Goal: Check status

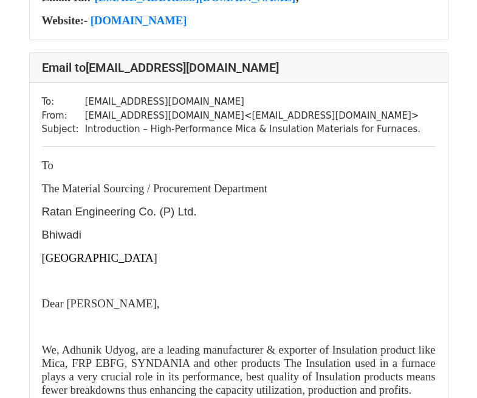
scroll to position [1338, 0]
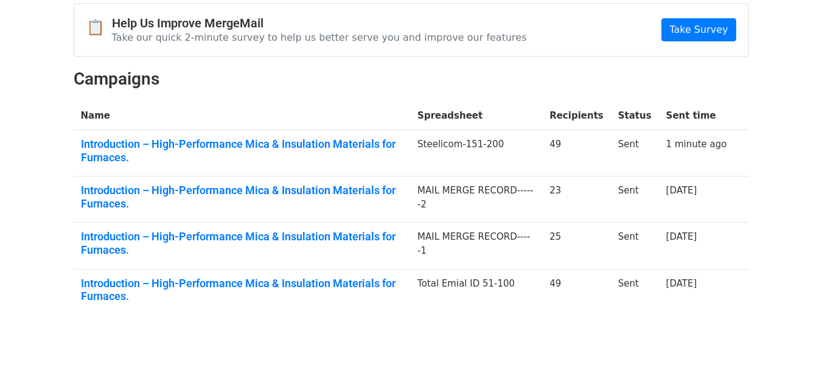
scroll to position [122, 0]
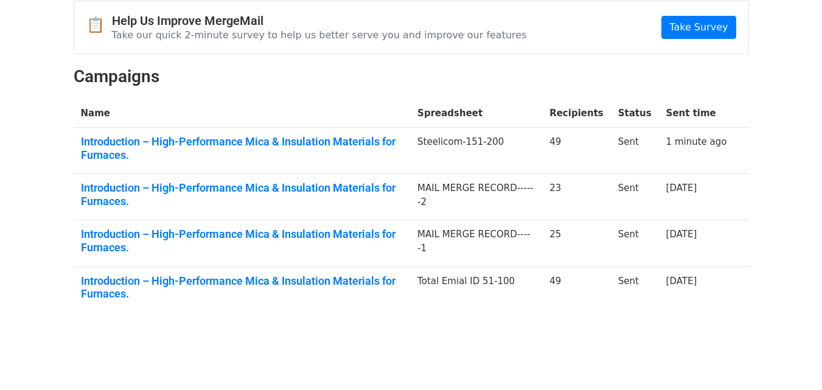
click at [453, 156] on td "Steelicom-151-200" at bounding box center [476, 151] width 132 height 46
click at [365, 137] on link "Introduction – High-Performance Mica & Insulation Materials for Furnaces." at bounding box center [242, 148] width 322 height 26
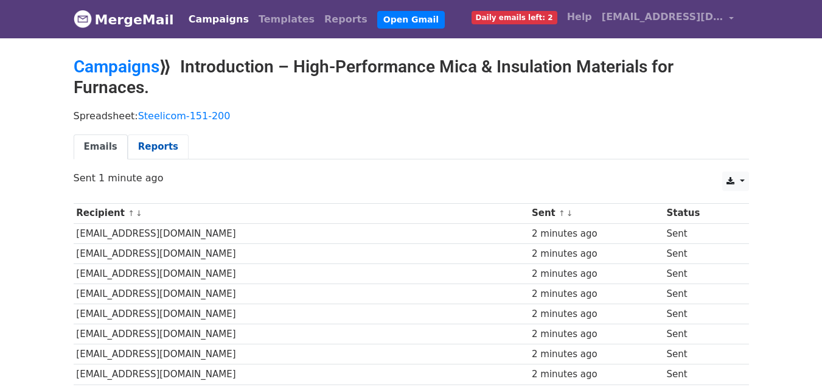
click at [161, 144] on link "Reports" at bounding box center [158, 146] width 61 height 25
